Goal: Information Seeking & Learning: Learn about a topic

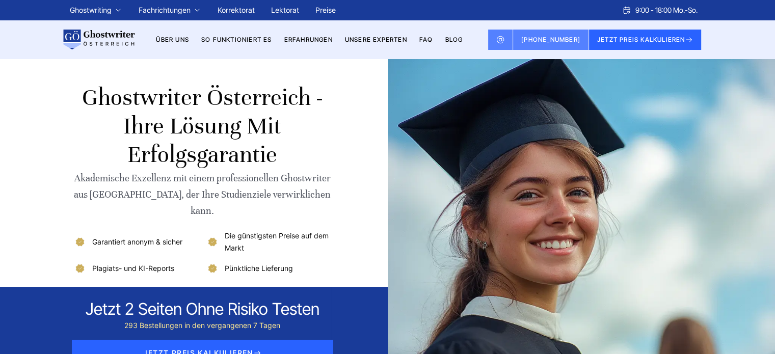
drag, startPoint x: 352, startPoint y: 54, endPoint x: 315, endPoint y: 0, distance: 66.3
click at [0, 0] on link "Masterarbeit" at bounding box center [0, 0] width 0 height 0
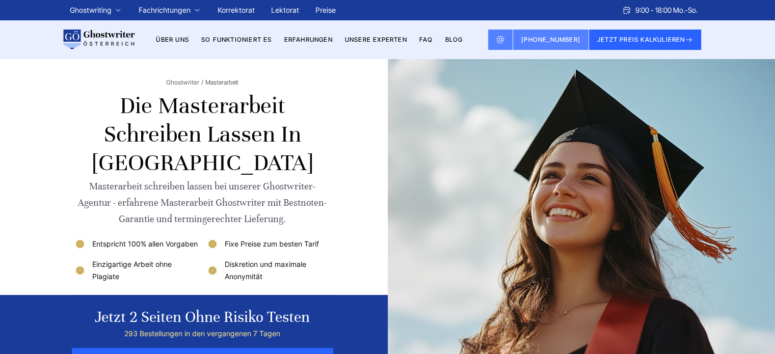
click at [72, 36] on img at bounding box center [98, 40] width 73 height 20
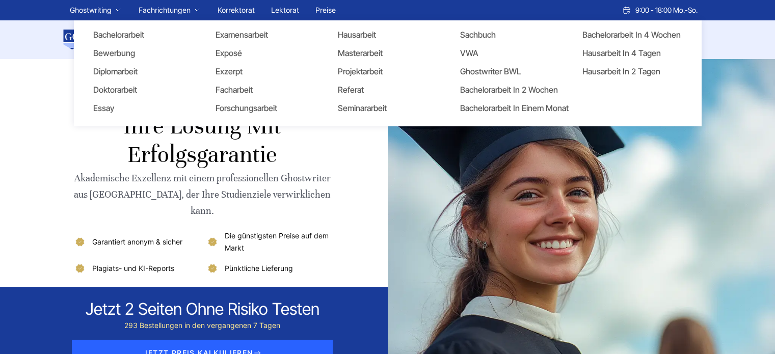
drag, startPoint x: 0, startPoint y: 0, endPoint x: 96, endPoint y: 27, distance: 99.6
click at [31, 88] on section "Ghostwriter Österreich - Ihre Lösung mit Erfolgsgarantie Akademische Exzellenz …" at bounding box center [387, 218] width 775 height 319
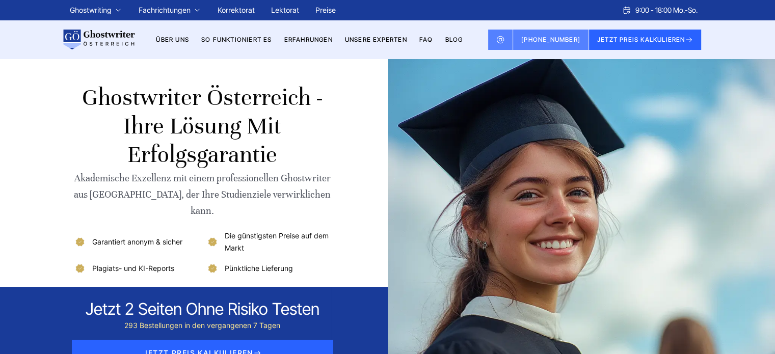
click at [29, 131] on section "Ghostwriter Österreich - Ihre Lösung mit Erfolgsgarantie Akademische Exzellenz …" at bounding box center [387, 218] width 775 height 319
click at [55, 112] on section "Ghostwriter Österreich - Ihre Lösung mit Erfolgsgarantie Akademische Exzellenz …" at bounding box center [387, 218] width 775 height 319
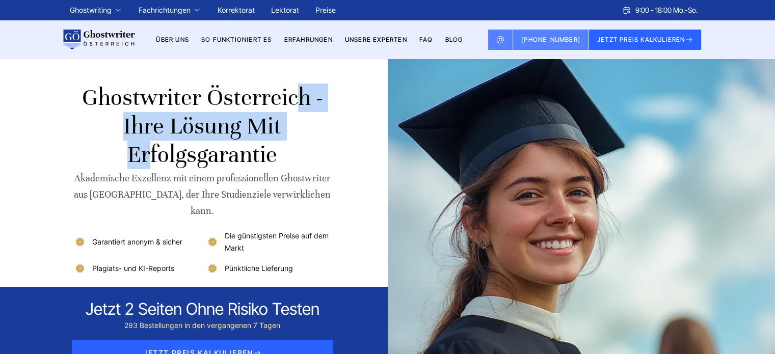
copy h1 "Ghostwriter Österreich"
drag, startPoint x: 88, startPoint y: 101, endPoint x: 305, endPoint y: 97, distance: 217.0
click at [305, 97] on h1 "Ghostwriter Österreich - Ihre Lösung mit Erfolgsgarantie" at bounding box center [202, 127] width 257 height 86
copy h1 "Ghostwriter Österreich"
